Goal: Task Accomplishment & Management: Manage account settings

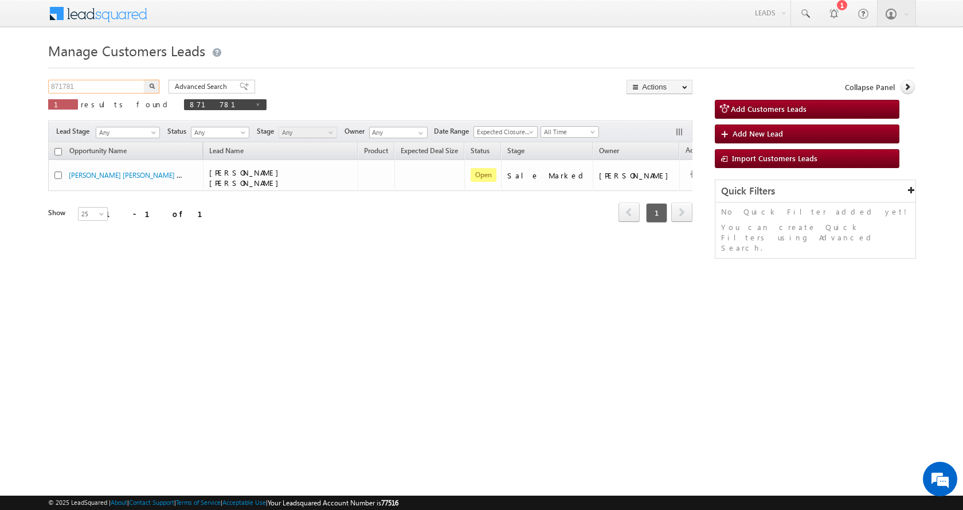
click at [64, 89] on input "871781" at bounding box center [97, 87] width 98 height 14
paste input "64937"
type input "864937"
click at [145, 80] on button "button" at bounding box center [152, 87] width 15 height 14
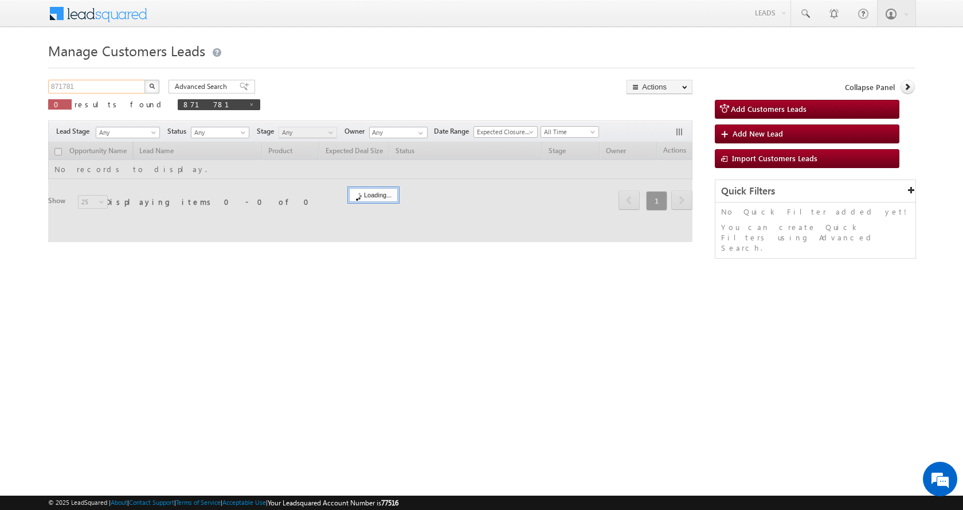
click at [65, 85] on input "871781" at bounding box center [97, 87] width 98 height 14
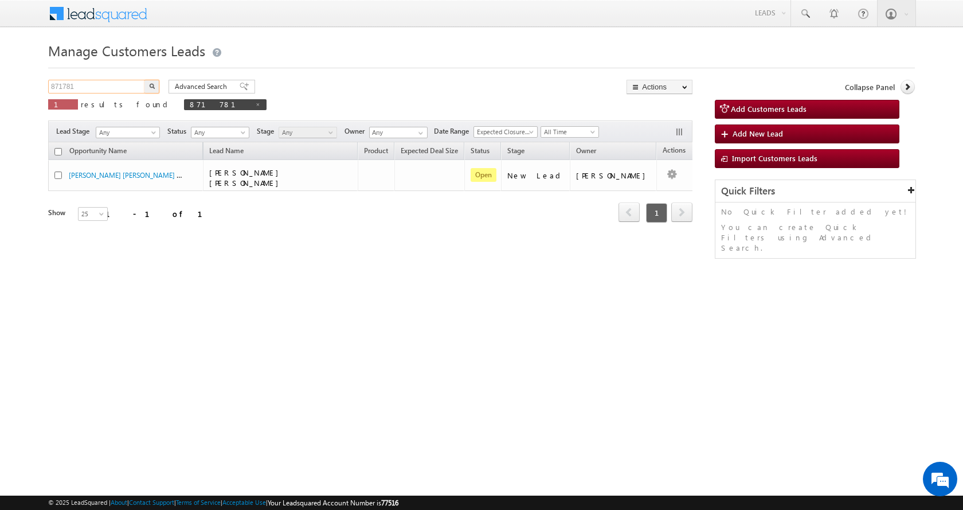
click at [65, 85] on input "871781" at bounding box center [97, 87] width 98 height 14
paste input "64937"
type input "864937"
click at [145, 80] on button "button" at bounding box center [152, 87] width 15 height 14
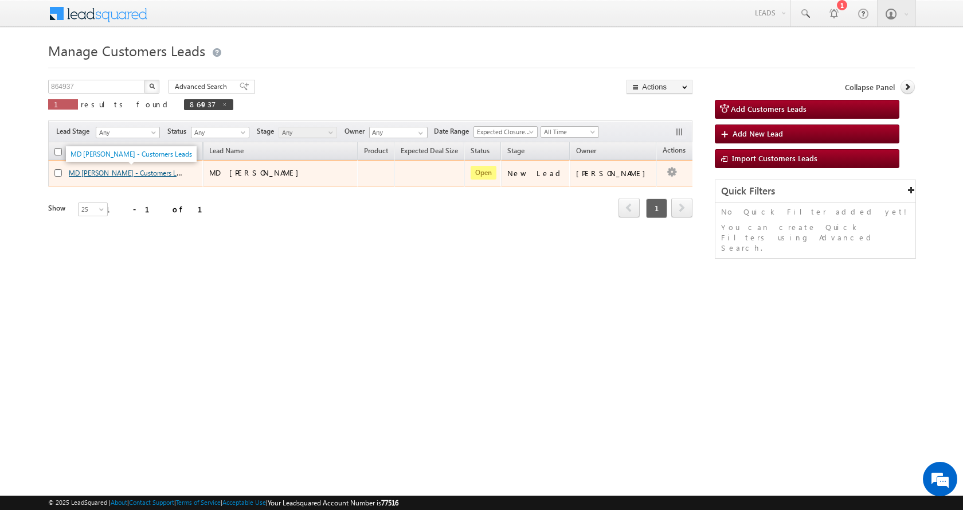
click at [113, 171] on link "MD SHAUKAT ALI - Customers Leads" at bounding box center [130, 172] width 122 height 10
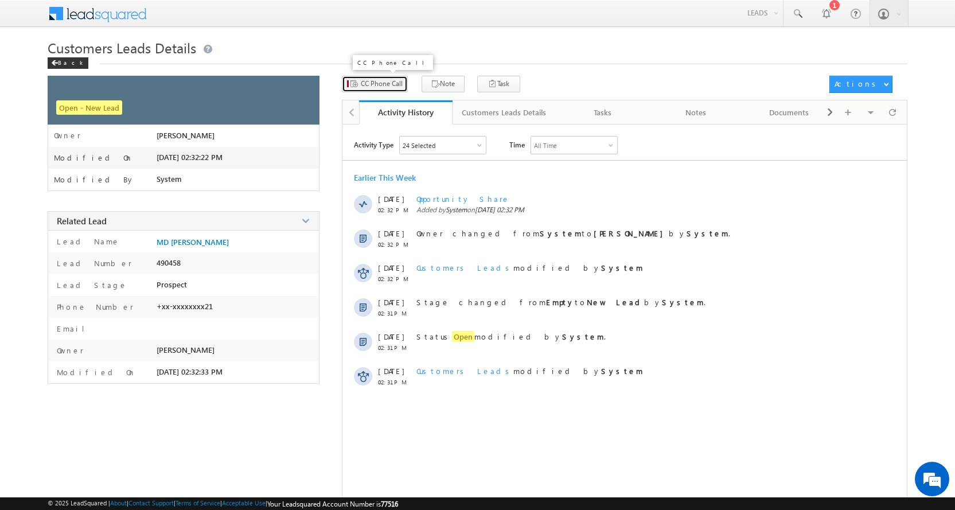
click at [372, 87] on span "CC Phone Call" at bounding box center [382, 84] width 42 height 10
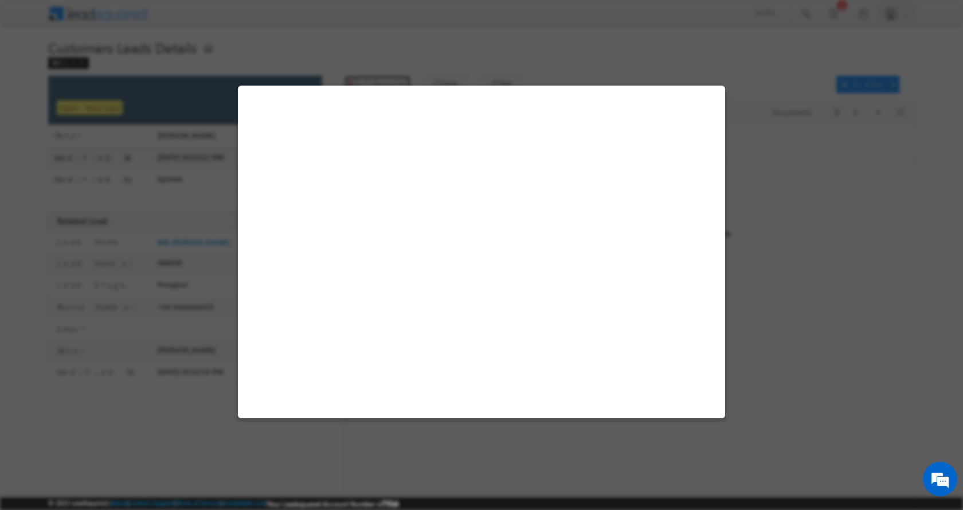
select select "[GEOGRAPHIC_DATA]"
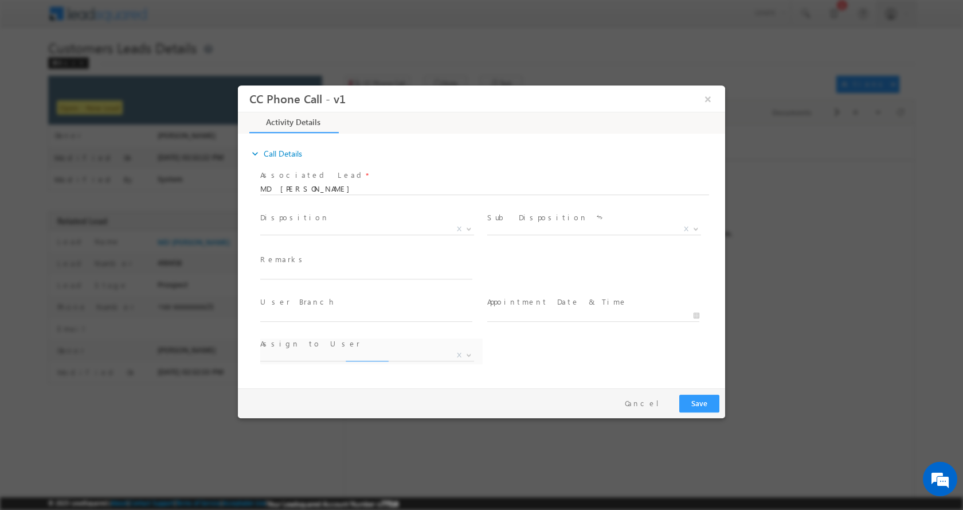
click at [301, 266] on div "Remarks *" at bounding box center [371, 266] width 222 height 26
click at [303, 268] on input "text" at bounding box center [366, 272] width 212 height 11
paste input "MD [PERSON_NAME]-9871669321-P+C-AGE-[DEMOGRAPHIC_DATA]-REG-LOAN-15 L-PV-25 L-JO…"
type input "MD [PERSON_NAME]-9871669321-P+C-AGE-[DEMOGRAPHIC_DATA]-REG-LOAN-15 L-PV-25 L-JO…"
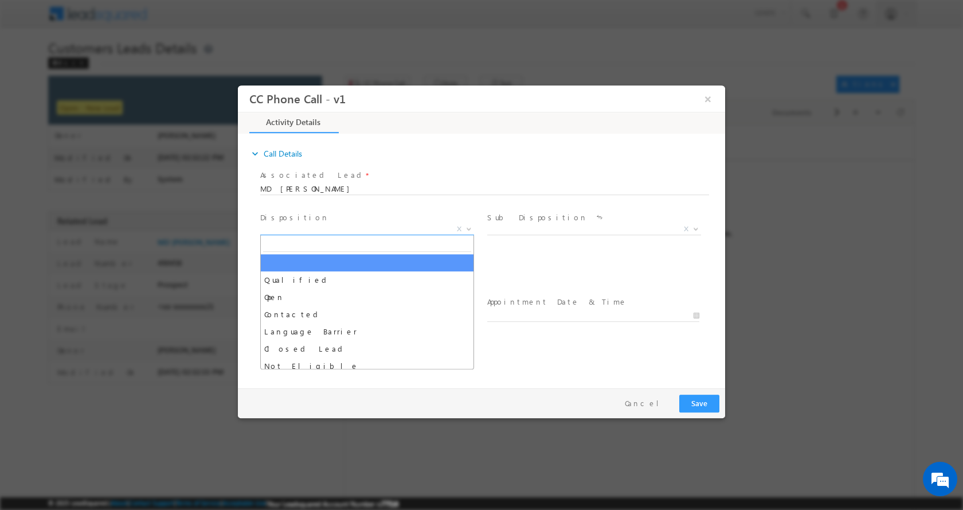
click at [473, 229] on b at bounding box center [469, 228] width 7 height 4
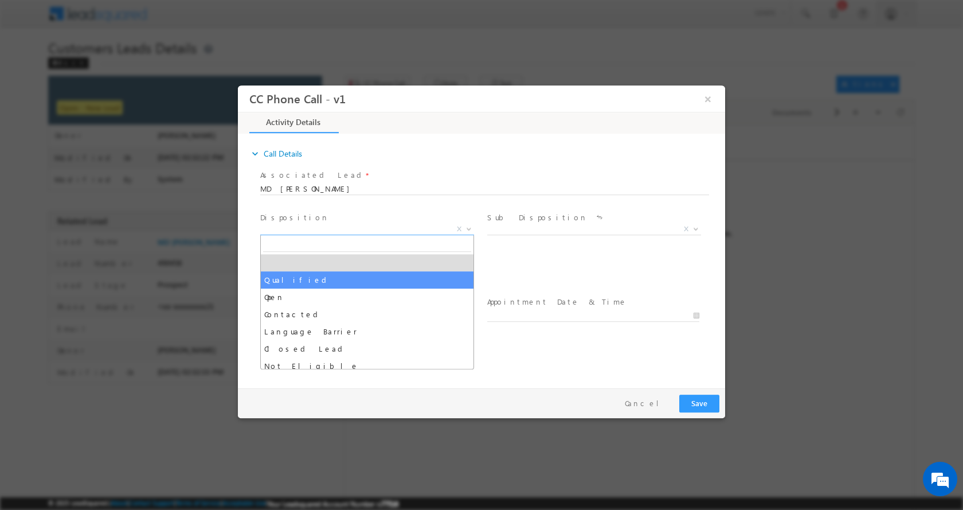
select select "Qualified"
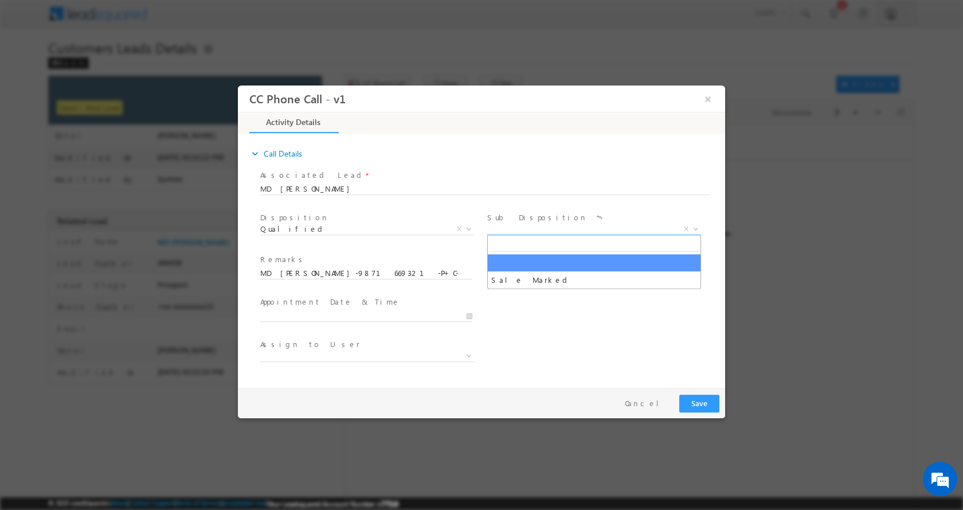
click at [696, 229] on b at bounding box center [696, 228] width 7 height 4
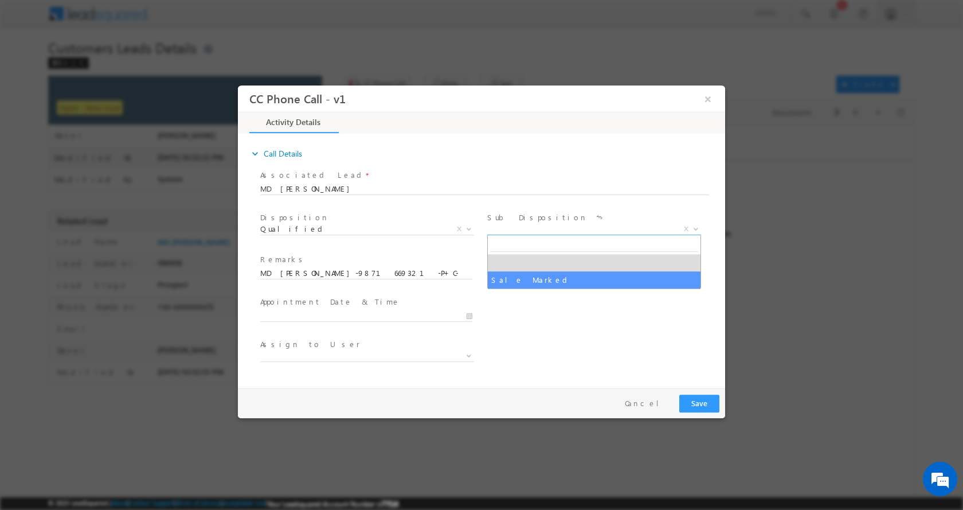
select select "Sale Marked"
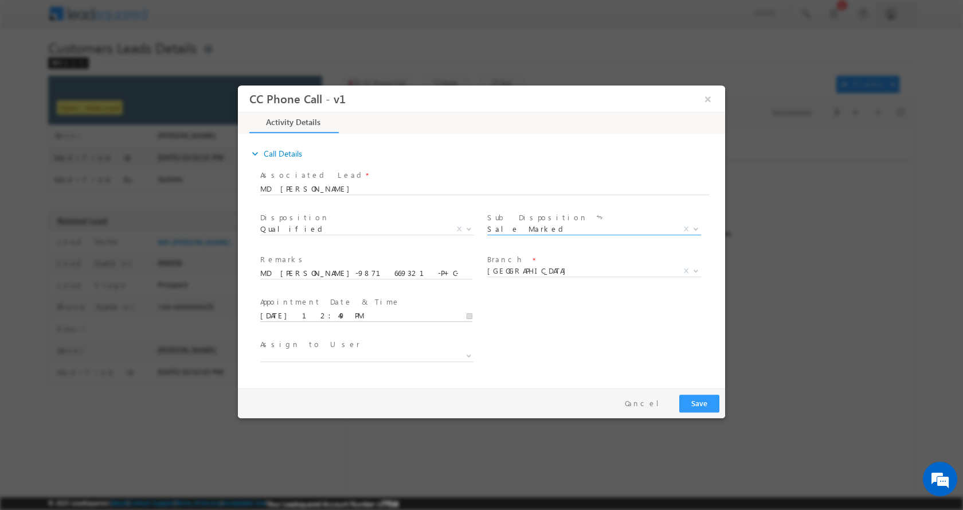
click at [469, 314] on input "[DATE] 12:49 PM" at bounding box center [366, 315] width 212 height 11
type input "[DATE] 12:49 PM"
click at [334, 300] on input "49" at bounding box center [334, 301] width 48 height 7
type input "00"
type input "[DATE] 12:00 PM"
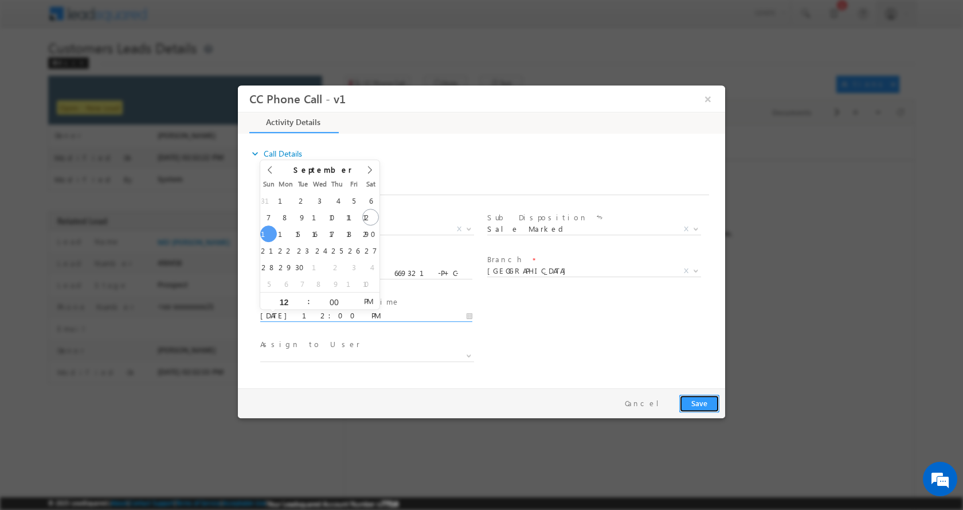
click at [698, 403] on button "Save" at bounding box center [700, 403] width 40 height 18
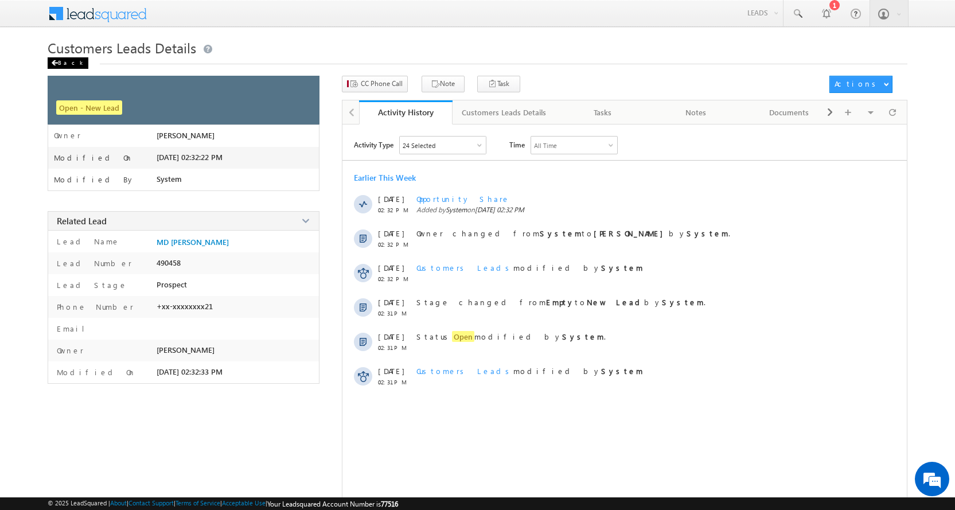
click at [66, 61] on div "Back" at bounding box center [68, 62] width 41 height 11
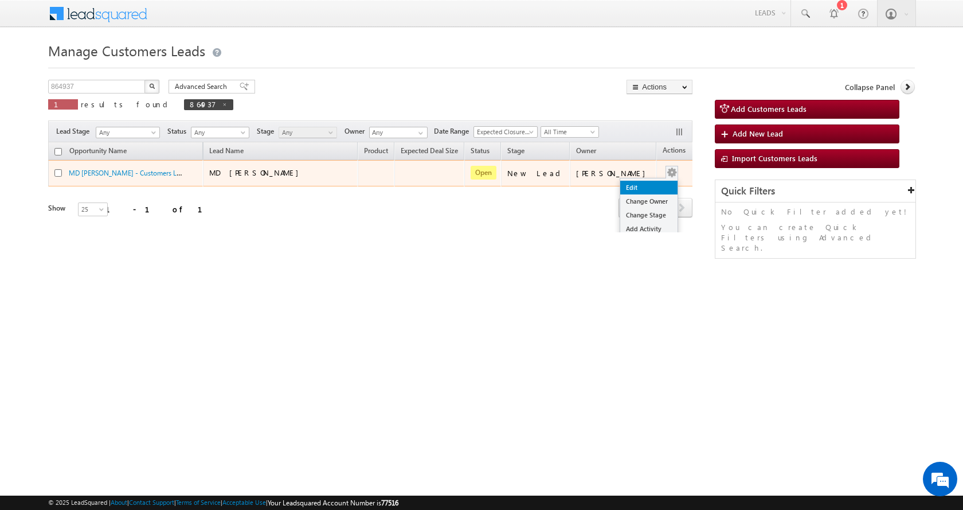
click at [642, 185] on link "Edit" at bounding box center [648, 188] width 57 height 14
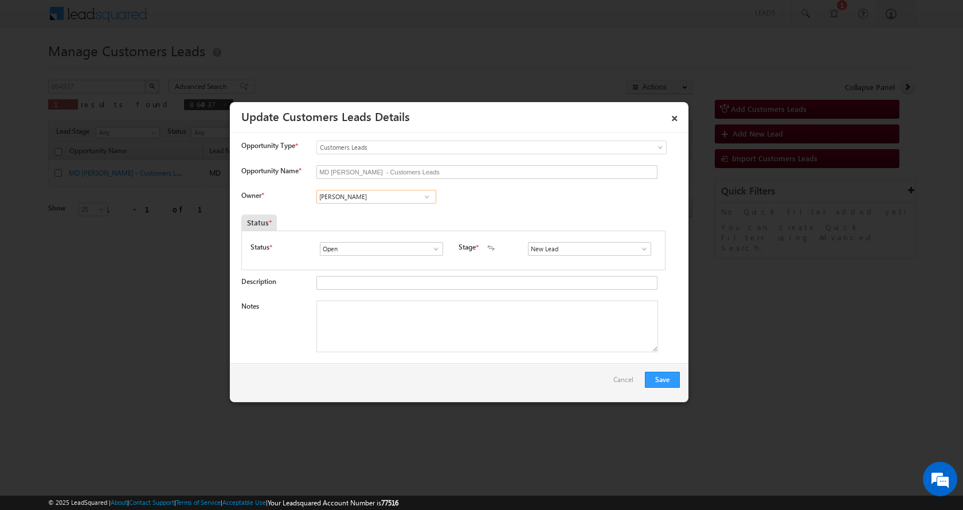
click at [351, 198] on input "[PERSON_NAME]" at bounding box center [377, 197] width 120 height 14
paste input "Rana Sangram Singh"
click at [388, 212] on link "Rana Sangram Singh rana.singh@sgrlimited.in" at bounding box center [377, 215] width 120 height 22
type input "Rana Sangram Singh"
click at [351, 322] on textarea "Notes" at bounding box center [488, 326] width 342 height 52
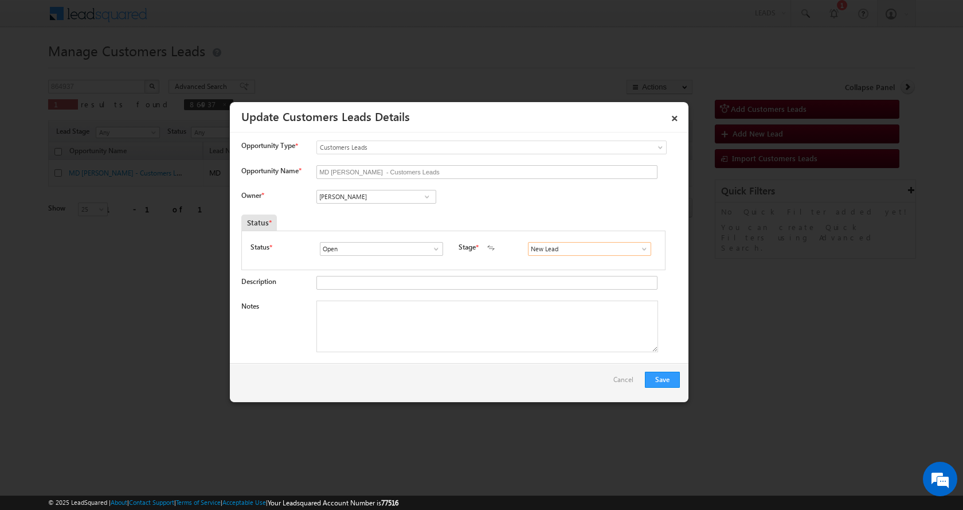
click at [628, 251] on input "New Lead" at bounding box center [589, 249] width 123 height 14
click at [644, 249] on span at bounding box center [644, 248] width 11 height 9
click at [563, 294] on link "Sales Marked" at bounding box center [589, 297] width 123 height 13
type input "Sales Marked"
click at [337, 318] on textarea "Notes" at bounding box center [488, 326] width 342 height 52
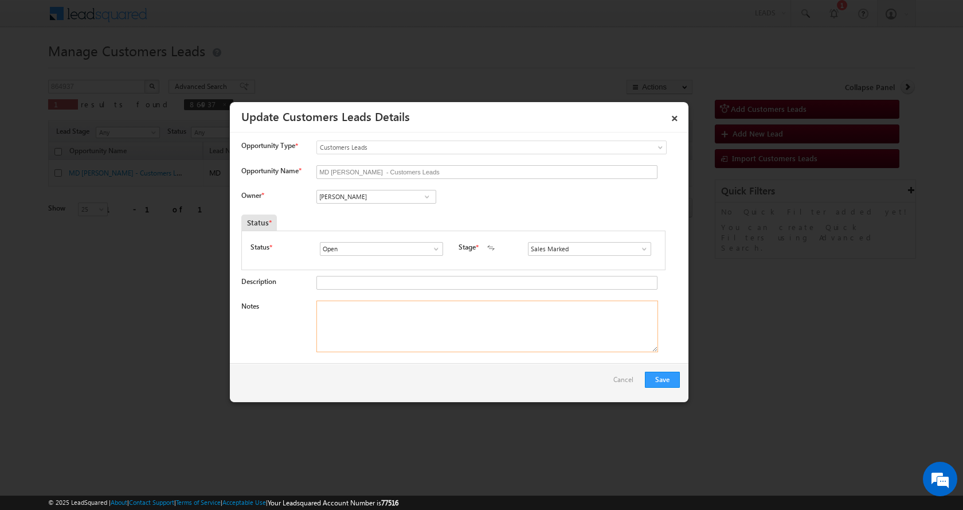
paste textarea "MD SHAUKAT ALI-9871669321-P+C-AGE-53-REG-LOAN-15 L-PV-25 L-JOB-30 K-EMI-7 K-JOB…"
type textarea "MD SHAUKAT ALI-9871669321-P+C-AGE-53-REG-LOAN-15 L-PV-25 L-JOB-30 K-EMI-7 K-JOB…"
click at [663, 376] on button "Save" at bounding box center [662, 380] width 35 height 16
